Goal: Task Accomplishment & Management: Use online tool/utility

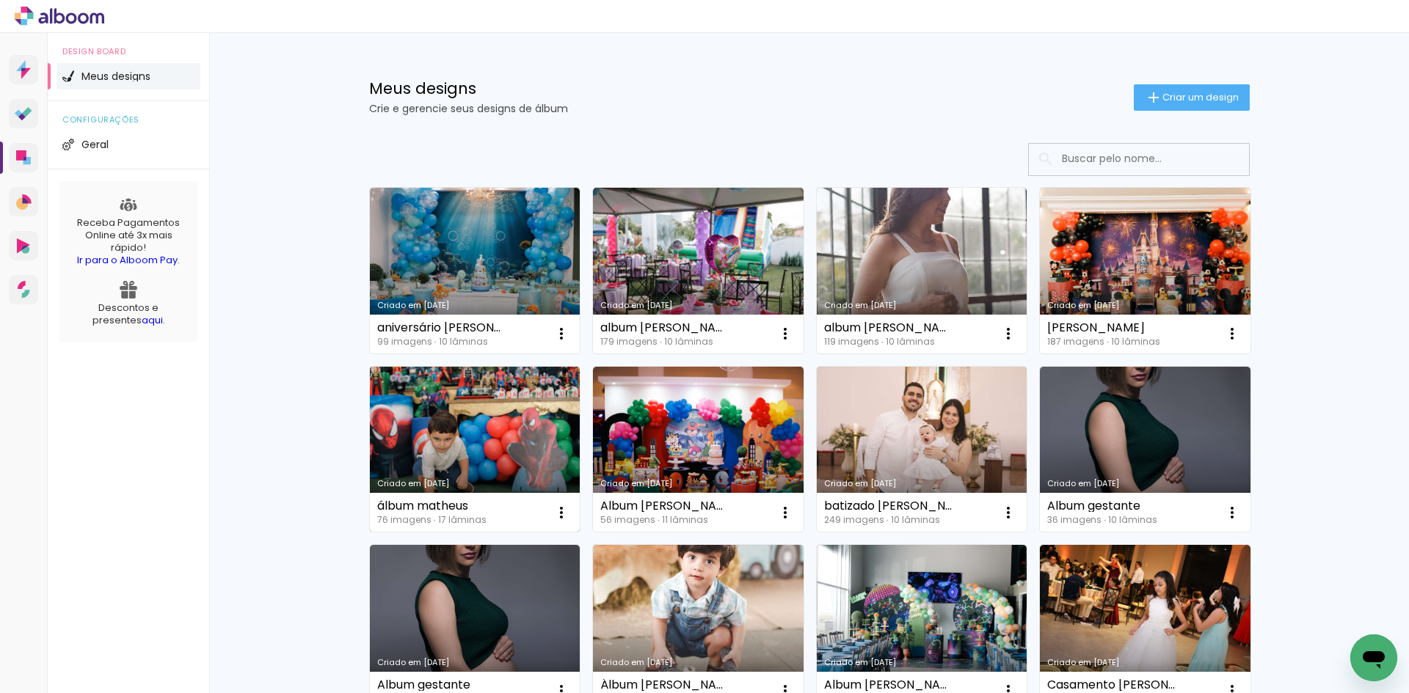
click at [456, 418] on link "Criado em [DATE]" at bounding box center [475, 450] width 211 height 166
